Goal: Complete application form

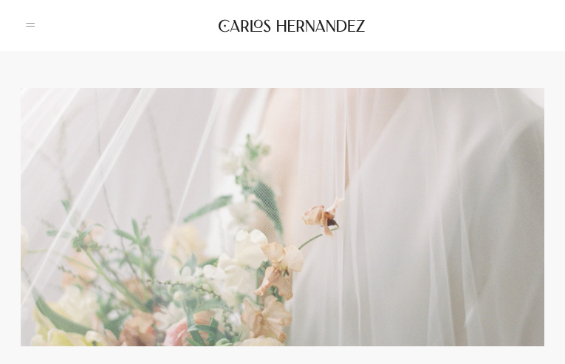
type input "**********"
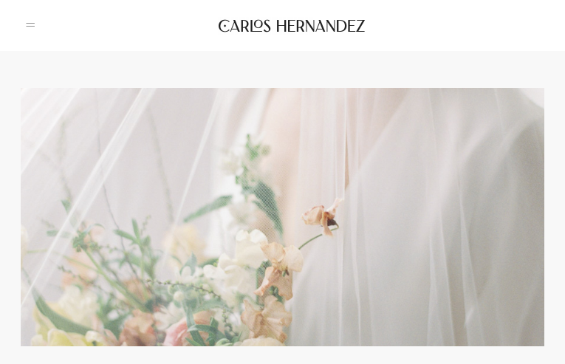
type input "********"
type input "**********"
type input "*********"
